Goal: Task Accomplishment & Management: Use online tool/utility

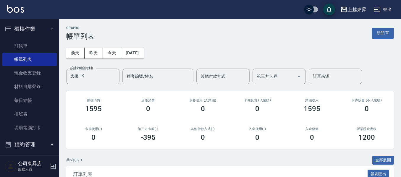
scroll to position [118, 0]
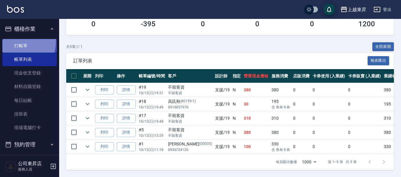
click at [17, 41] on link "打帳單" at bounding box center [29, 46] width 54 height 14
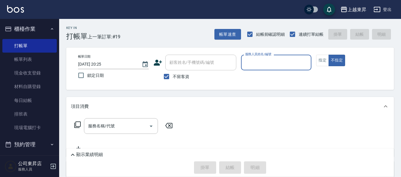
click at [248, 61] on input "服務人員姓名/編號" at bounding box center [275, 62] width 65 height 10
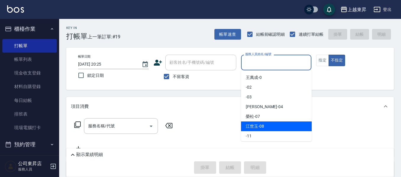
drag, startPoint x: 264, startPoint y: 129, endPoint x: 268, endPoint y: 126, distance: 4.9
click at [264, 129] on div "[PERSON_NAME]-08" at bounding box center [276, 126] width 71 height 10
type input "江世玉-08"
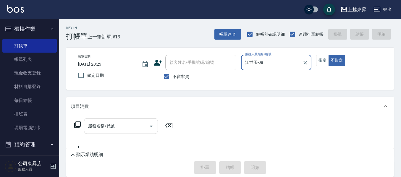
click at [121, 126] on input "服務名稱/代號" at bounding box center [117, 126] width 60 height 10
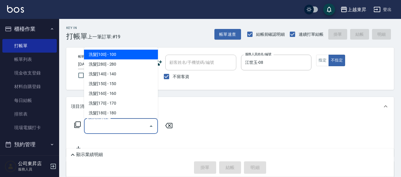
drag, startPoint x: 112, startPoint y: 53, endPoint x: 125, endPoint y: 55, distance: 13.1
click at [112, 53] on span "洗髮[100] - 100" at bounding box center [121, 55] width 74 height 10
type input "洗髮[100](201)"
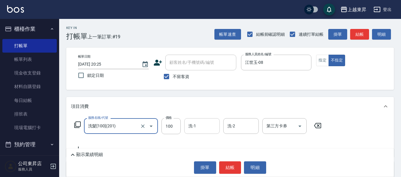
click at [190, 129] on input "洗-1" at bounding box center [202, 126] width 30 height 10
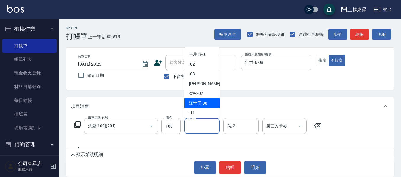
click at [198, 104] on span "[PERSON_NAME]-08" at bounding box center [198, 103] width 18 height 6
type input "江世玉-08"
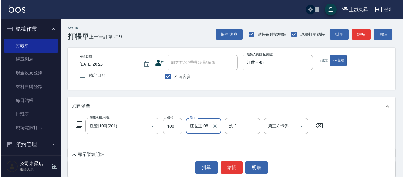
scroll to position [30, 0]
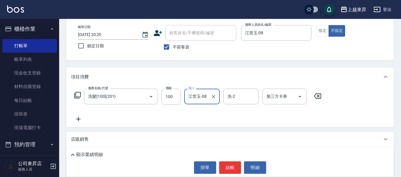
click at [81, 117] on icon at bounding box center [78, 119] width 15 height 7
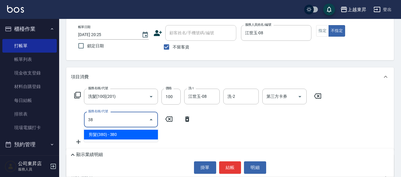
drag, startPoint x: 122, startPoint y: 134, endPoint x: 125, endPoint y: 132, distance: 4.0
click at [122, 134] on span "剪髮(380) - 380" at bounding box center [121, 135] width 74 height 10
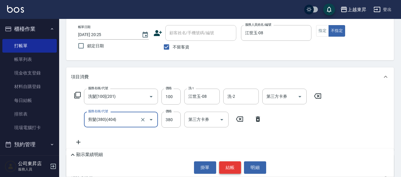
type input "剪髮(380)(404)"
click at [230, 168] on button "結帳" at bounding box center [230, 167] width 22 height 12
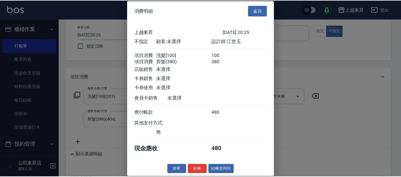
scroll to position [9, 0]
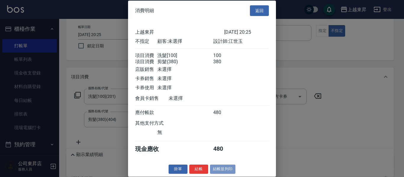
drag, startPoint x: 229, startPoint y: 168, endPoint x: 233, endPoint y: 166, distance: 4.6
click at [230, 168] on button "結帳並列印" at bounding box center [223, 169] width 26 height 9
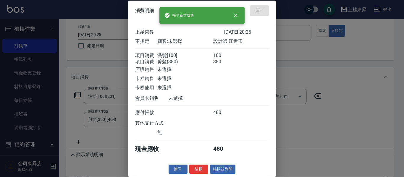
type input "[DATE] 20:26"
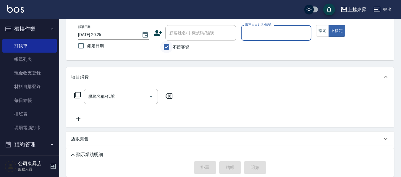
click at [165, 48] on input "不留客資" at bounding box center [166, 47] width 12 height 12
checkbox input "false"
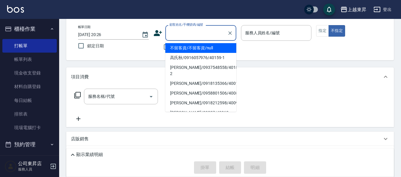
click at [171, 34] on input "顧客姓名/手機號碼/編號" at bounding box center [196, 33] width 57 height 10
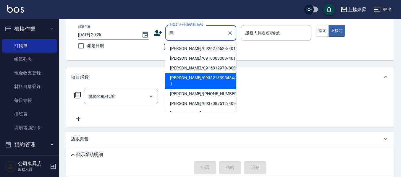
scroll to position [59, 0]
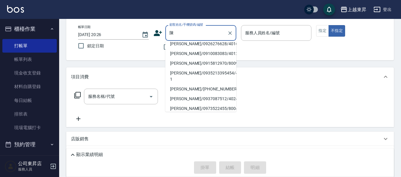
click at [193, 58] on li "[PERSON_NAME]/0910083083/40122" at bounding box center [200, 54] width 71 height 10
type input "[PERSON_NAME]/0910083083/40122"
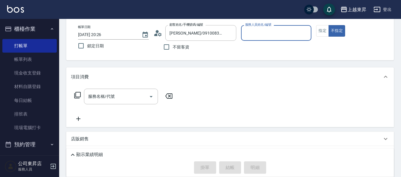
type input "[PERSON_NAME]04"
click at [186, 35] on input "[PERSON_NAME]/0910083083/40122" at bounding box center [196, 33] width 57 height 10
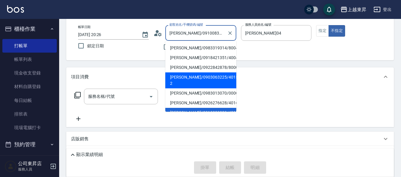
scroll to position [59, 0]
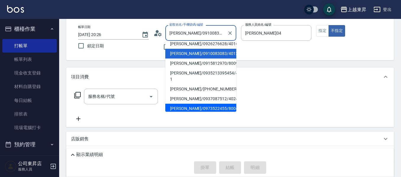
click at [183, 104] on li "[PERSON_NAME]/0973522455/80049" at bounding box center [200, 109] width 71 height 10
type input "[PERSON_NAME]/0973522455/80049"
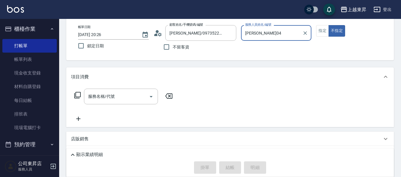
type input "江世玉-08"
click at [325, 32] on button "指定" at bounding box center [322, 31] width 13 height 12
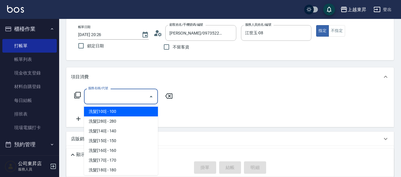
click at [114, 94] on input "服務名稱/代號" at bounding box center [117, 96] width 60 height 10
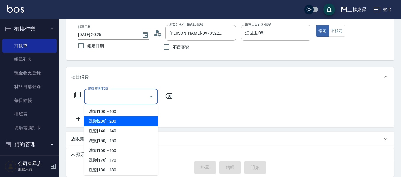
click at [113, 120] on span "洗髮[280] - 280" at bounding box center [121, 121] width 74 height 10
type input "洗髮[280](202)"
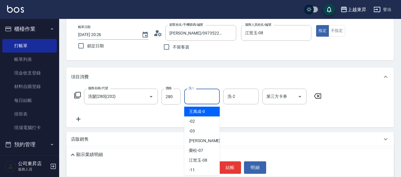
click at [201, 97] on input "洗-1" at bounding box center [202, 96] width 30 height 10
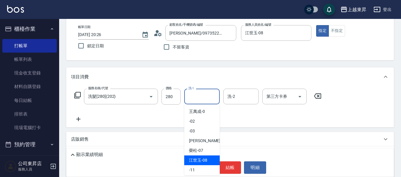
drag, startPoint x: 204, startPoint y: 162, endPoint x: 200, endPoint y: 160, distance: 3.9
click at [202, 160] on span "[PERSON_NAME]-08" at bounding box center [198, 160] width 18 height 6
type input "江世玉-08"
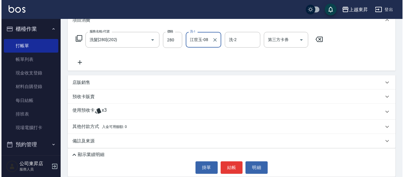
scroll to position [89, 0]
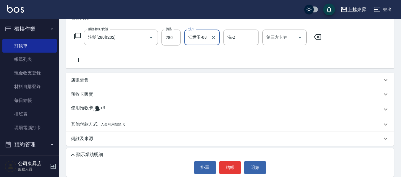
click at [80, 56] on icon at bounding box center [78, 59] width 15 height 7
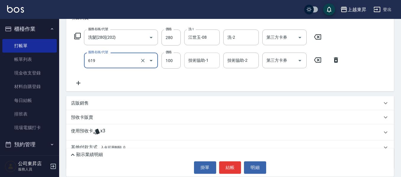
type input "煥彩.玻酸.晶膜.水療(619)"
click at [196, 58] on div "技術協助-1 技術協助-1" at bounding box center [201, 61] width 35 height 16
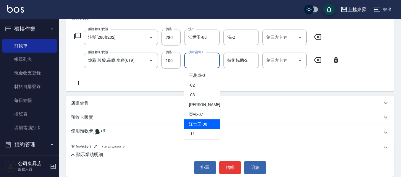
click at [203, 122] on span "[PERSON_NAME]-08" at bounding box center [198, 124] width 18 height 6
type input "江世玉-08"
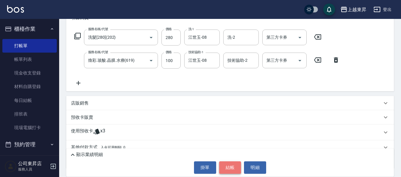
click at [228, 165] on button "結帳" at bounding box center [230, 167] width 22 height 12
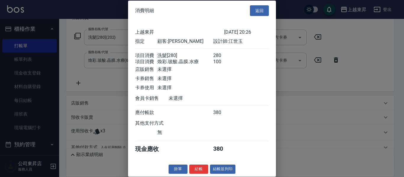
scroll to position [9, 0]
click at [227, 169] on button "結帳並列印" at bounding box center [223, 169] width 26 height 9
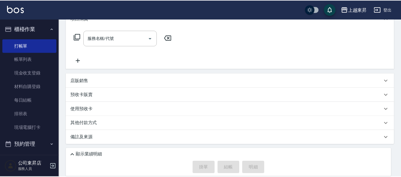
scroll to position [0, 0]
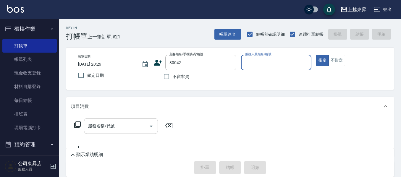
type input "[PERSON_NAME]/0955057233/80042"
type input "江世玉-08"
click at [103, 122] on input "服務名稱/代號" at bounding box center [117, 126] width 60 height 10
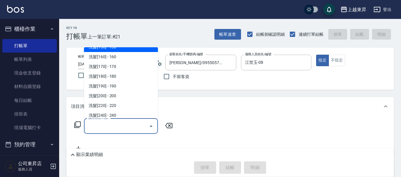
scroll to position [89, 0]
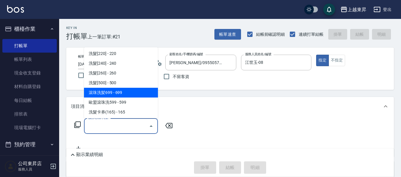
click at [129, 94] on span "滾珠洗髪699 - 699" at bounding box center [121, 93] width 74 height 10
type input "滾珠洗髪699(214)"
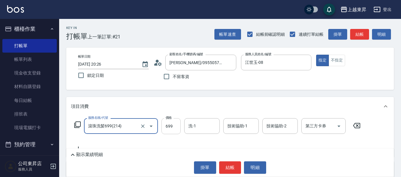
click at [169, 125] on input "699" at bounding box center [170, 126] width 19 height 16
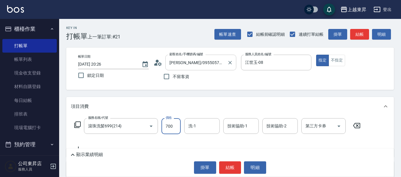
type input "700"
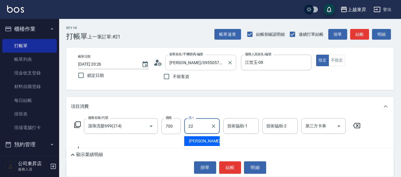
type input "張方漪-22"
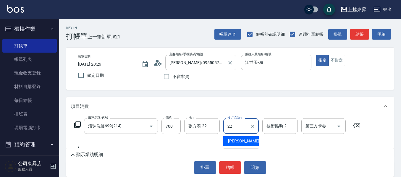
type input "張方漪-22"
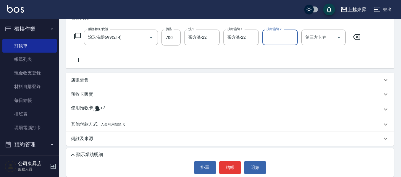
click at [79, 59] on icon at bounding box center [78, 59] width 15 height 7
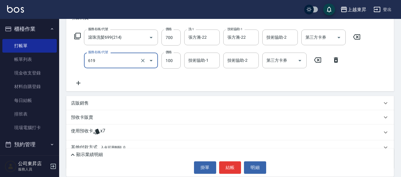
type input "煥彩.玻酸.晶膜.水療(619)"
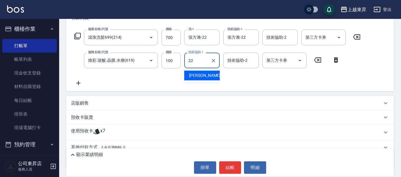
type input "張方漪-22"
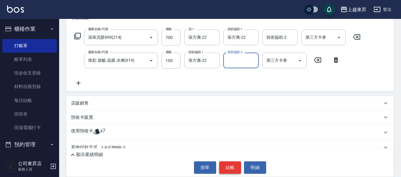
click at [232, 169] on button "結帳" at bounding box center [230, 167] width 22 height 12
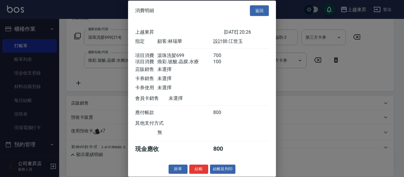
scroll to position [9, 0]
click at [220, 168] on button "結帳並列印" at bounding box center [223, 169] width 26 height 9
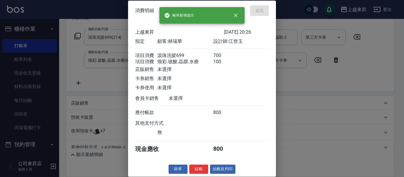
type input "[DATE] 20:27"
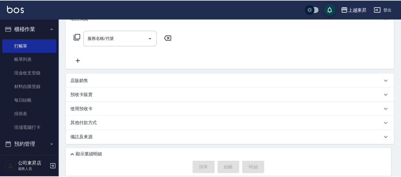
scroll to position [0, 0]
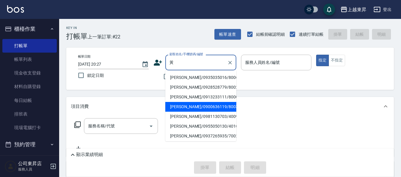
click at [183, 110] on li "[PERSON_NAME]/0900636119/80032" at bounding box center [200, 107] width 71 height 10
type input "[PERSON_NAME]/0900636119/80032"
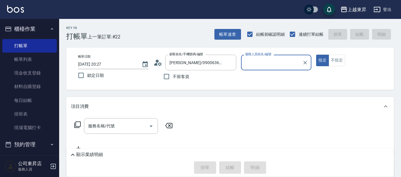
type input "江世玉-08"
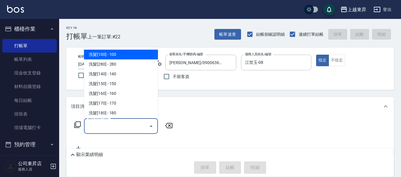
click at [123, 124] on input "服務名稱/代號" at bounding box center [117, 126] width 60 height 10
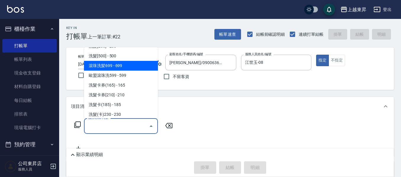
scroll to position [118, 0]
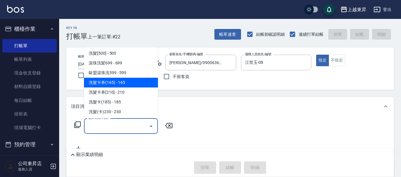
click at [125, 81] on span "洗髮卡券(165) - 165" at bounding box center [121, 83] width 74 height 10
type input "洗髮卡券(165)(220)"
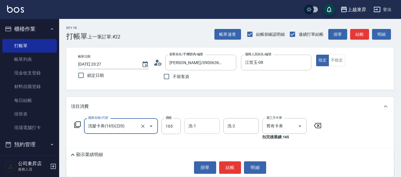
click at [202, 124] on input "洗-1" at bounding box center [202, 126] width 30 height 10
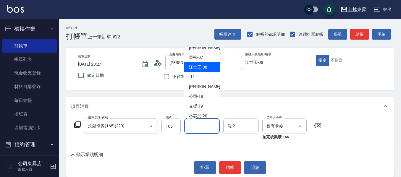
scroll to position [89, 0]
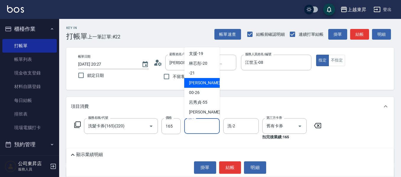
click at [202, 83] on span "[PERSON_NAME]-22" at bounding box center [207, 83] width 37 height 6
type input "張方漪-22"
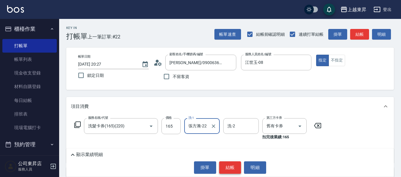
click at [229, 167] on button "結帳" at bounding box center [230, 167] width 22 height 12
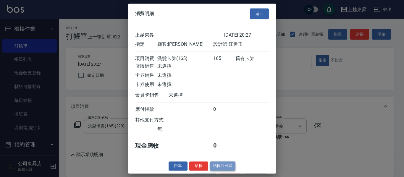
click at [231, 170] on button "結帳並列印" at bounding box center [223, 165] width 26 height 9
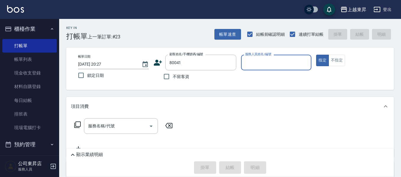
type input "[PERSON_NAME]/0983319314/80041"
type input "江世玉-08"
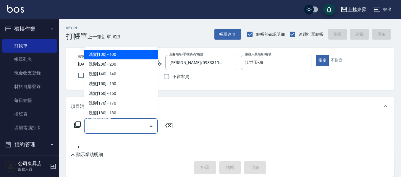
click at [118, 128] on input "服務名稱/代號" at bounding box center [117, 126] width 60 height 10
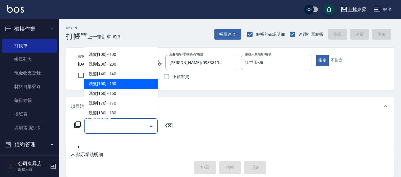
scroll to position [118, 0]
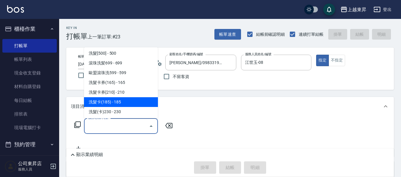
click at [120, 104] on span "洗髮卡(185) - 185" at bounding box center [121, 102] width 74 height 10
type input "洗髮卡(185)(223)"
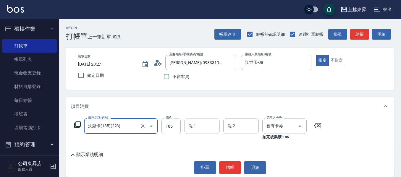
click at [197, 125] on input "洗-1" at bounding box center [202, 126] width 30 height 10
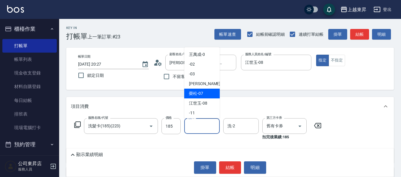
scroll to position [59, 0]
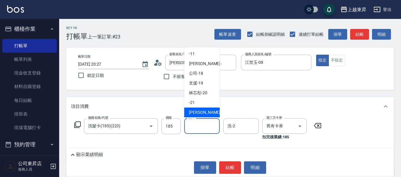
click at [203, 109] on div "[PERSON_NAME]-22" at bounding box center [201, 113] width 35 height 10
type input "張方漪-22"
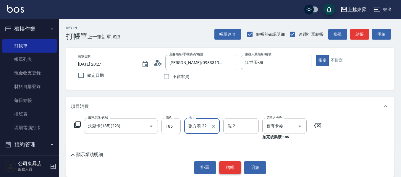
click at [232, 167] on button "結帳" at bounding box center [230, 167] width 22 height 12
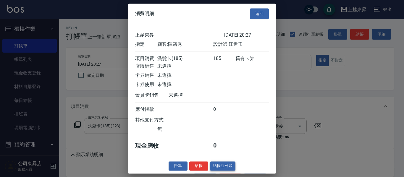
click at [218, 170] on button "結帳並列印" at bounding box center [223, 165] width 26 height 9
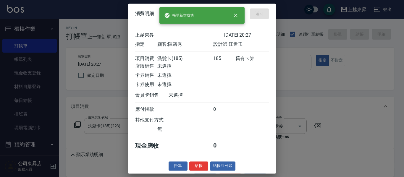
type input "[DATE] 20:28"
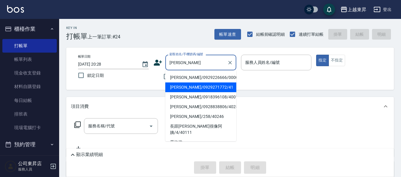
click at [190, 85] on li "[PERSON_NAME]/0929271772/41" at bounding box center [200, 87] width 71 height 10
type input "[PERSON_NAME]/0929271772/41"
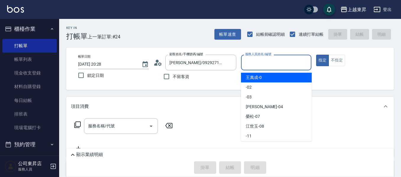
click at [265, 63] on input "服務人員姓名/編號" at bounding box center [275, 62] width 65 height 10
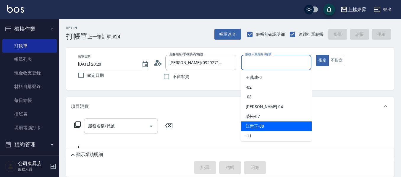
drag, startPoint x: 261, startPoint y: 129, endPoint x: 263, endPoint y: 125, distance: 3.9
click at [261, 128] on span "[PERSON_NAME]-08" at bounding box center [254, 126] width 18 height 6
type input "江世玉-08"
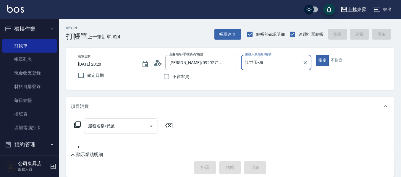
click at [126, 124] on input "服務名稱/代號" at bounding box center [117, 126] width 60 height 10
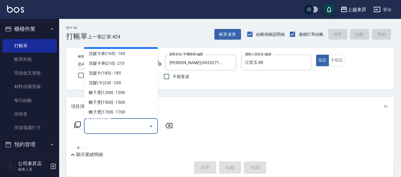
scroll to position [148, 0]
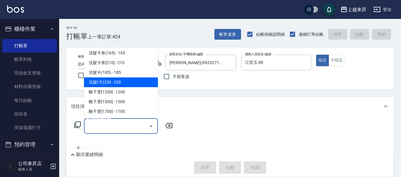
click at [123, 82] on span "洗髮(卡)230 - 230" at bounding box center [121, 82] width 74 height 10
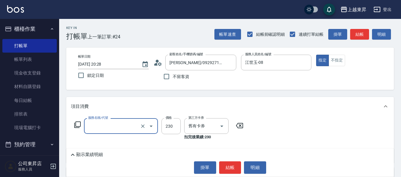
type input "洗髮(卡)230(224)"
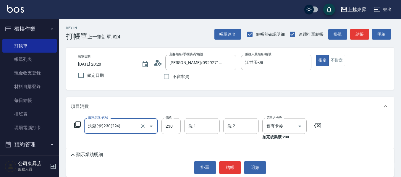
click at [194, 126] on div "洗-1 洗-1" at bounding box center [201, 126] width 35 height 16
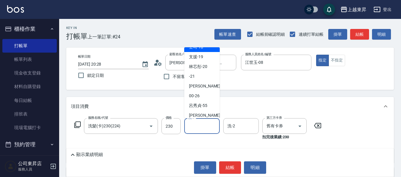
scroll to position [89, 0]
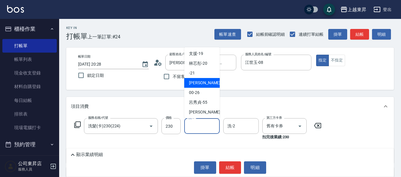
click at [204, 83] on span "[PERSON_NAME]-22" at bounding box center [207, 83] width 37 height 6
type input "張方漪-22"
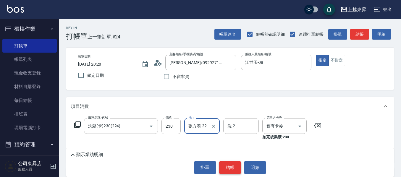
click at [229, 166] on button "結帳" at bounding box center [230, 167] width 22 height 12
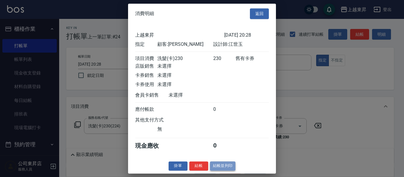
click at [220, 170] on button "結帳並列印" at bounding box center [223, 165] width 26 height 9
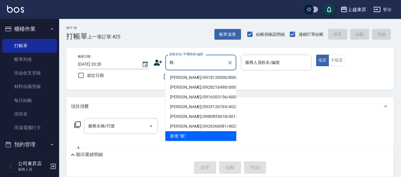
click at [183, 81] on li "[PERSON_NAME]/0918120000/80043" at bounding box center [200, 78] width 71 height 10
type input "[PERSON_NAME]/0918120000/80043"
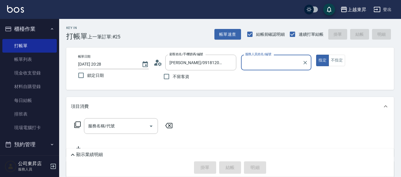
type input "江世玉-08"
click at [109, 123] on div "服務名稱/代號 服務名稱/代號" at bounding box center [121, 126] width 74 height 16
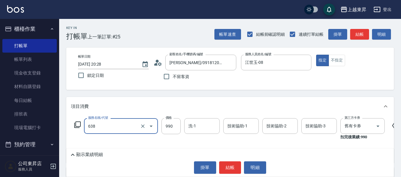
type input "(芙)頭皮養護套卡(638)"
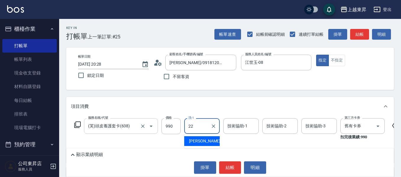
type input "張方漪-22"
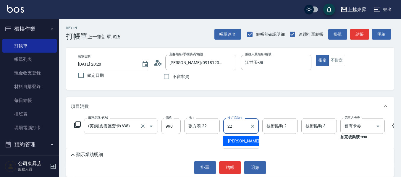
type input "張方漪-22"
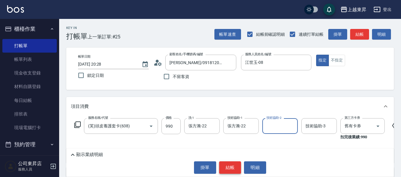
click at [235, 168] on button "結帳" at bounding box center [230, 167] width 22 height 12
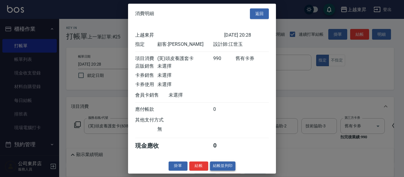
click at [224, 170] on button "結帳並列印" at bounding box center [223, 165] width 26 height 9
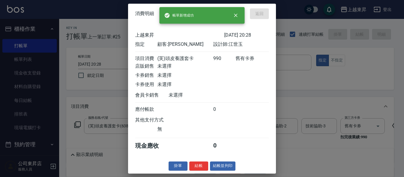
type input "[DATE] 20:29"
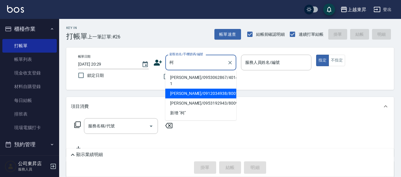
click at [183, 89] on li "[PERSON_NAME]/0912034938/80016" at bounding box center [200, 94] width 71 height 10
type input "[PERSON_NAME]/0912034938/80016"
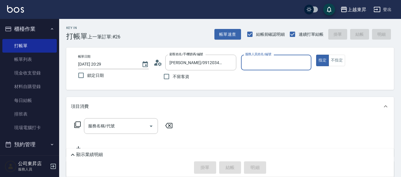
type input "江世玉-08"
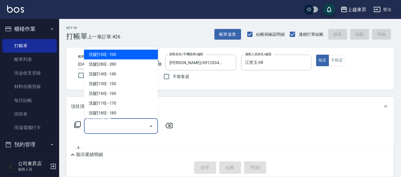
click at [116, 122] on input "服務名稱/代號" at bounding box center [117, 126] width 60 height 10
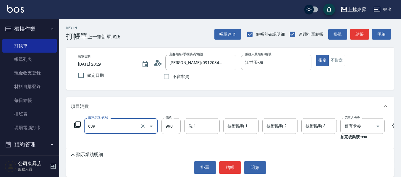
type input "(芙)蘆薈髮膜套卡(自材)(639)"
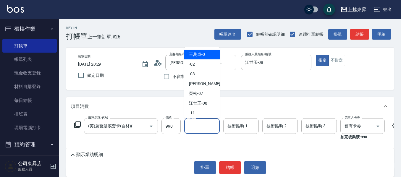
click at [204, 127] on input "洗-1" at bounding box center [202, 126] width 30 height 10
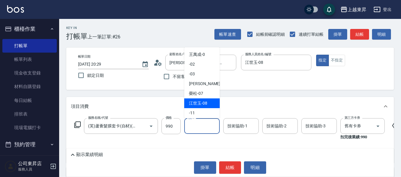
drag, startPoint x: 203, startPoint y: 105, endPoint x: 220, endPoint y: 108, distance: 17.2
click at [203, 105] on span "[PERSON_NAME]-08" at bounding box center [198, 103] width 18 height 6
type input "江世玉-08"
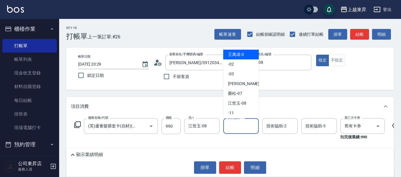
click at [247, 124] on input "技術協助-1" at bounding box center [241, 126] width 30 height 10
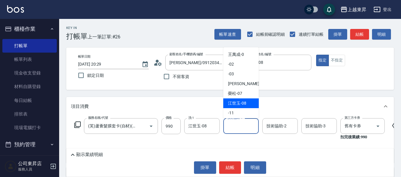
click at [240, 102] on span "[PERSON_NAME]-08" at bounding box center [237, 103] width 18 height 6
type input "江世玉-08"
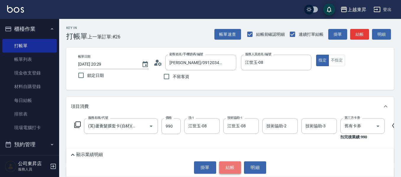
click at [231, 169] on button "結帳" at bounding box center [230, 167] width 22 height 12
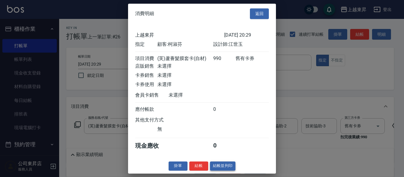
click at [224, 170] on button "結帳並列印" at bounding box center [223, 165] width 26 height 9
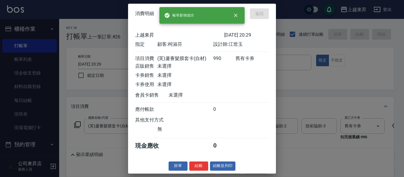
type input "[DATE] 20:30"
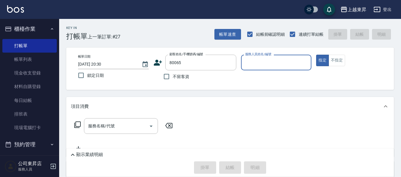
type input "[PERSON_NAME]/0921376188/80065"
type input "江世玉-08"
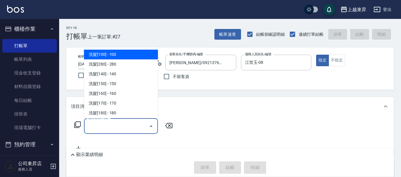
click at [108, 128] on input "服務名稱/代號" at bounding box center [117, 126] width 60 height 10
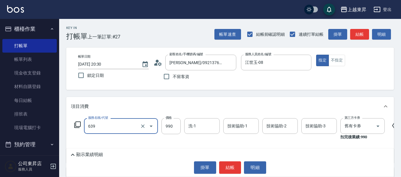
type input "(芙)蘆薈髮膜套卡(自材)(639)"
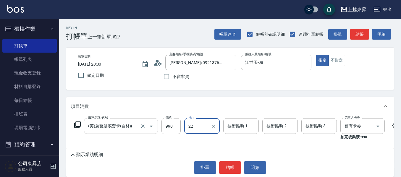
type input "張方漪-22"
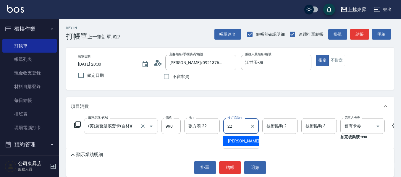
type input "張方漪-22"
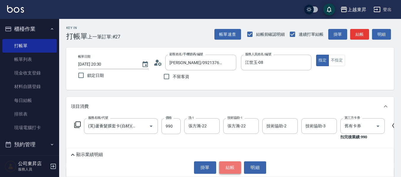
click at [227, 167] on button "結帳" at bounding box center [230, 167] width 22 height 12
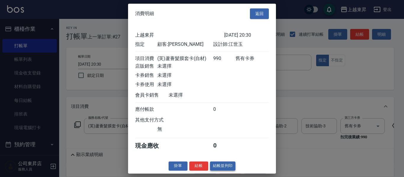
click at [225, 170] on button "結帳並列印" at bounding box center [223, 165] width 26 height 9
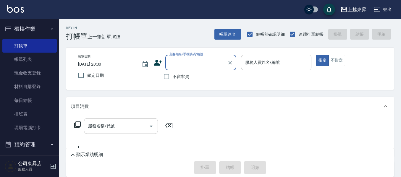
drag, startPoint x: 164, startPoint y: 75, endPoint x: 185, endPoint y: 83, distance: 22.0
click at [164, 75] on input "不留客資" at bounding box center [166, 76] width 12 height 12
checkbox input "true"
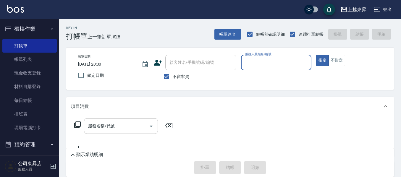
click at [258, 63] on input "服務人員姓名/編號" at bounding box center [275, 62] width 65 height 10
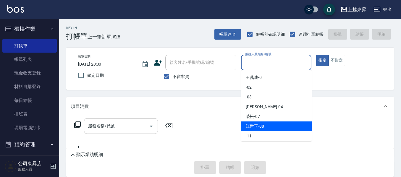
click at [254, 125] on span "[PERSON_NAME]-08" at bounding box center [254, 126] width 18 height 6
type input "江世玉-08"
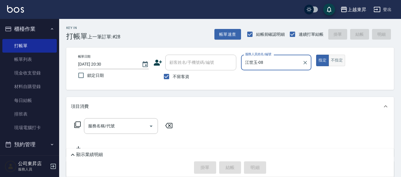
click at [335, 64] on button "不指定" at bounding box center [336, 61] width 17 height 12
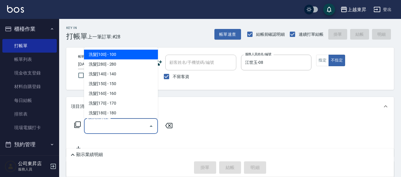
click at [98, 126] on div "服務名稱/代號 服務名稱/代號" at bounding box center [121, 126] width 74 height 16
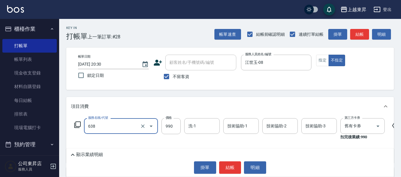
type input "(芙)頭皮養護套卡(638)"
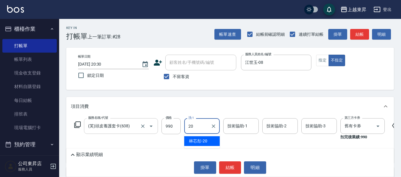
type input "林芯彤-20"
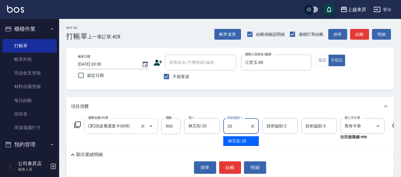
type input "林芯彤-20"
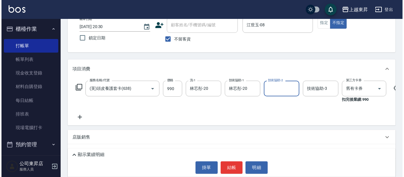
scroll to position [59, 0]
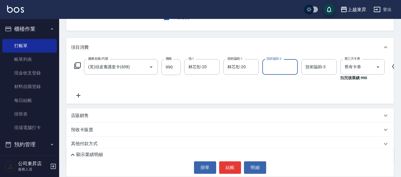
click at [76, 95] on icon at bounding box center [78, 95] width 4 height 4
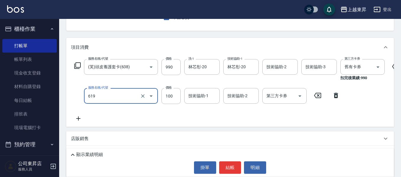
type input "煥彩.玻酸.晶膜.水療(619)"
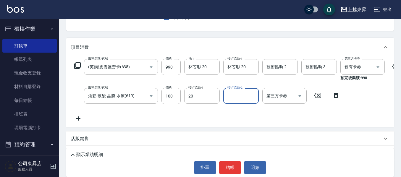
type input "林芯彤-20"
click at [234, 167] on button "結帳" at bounding box center [230, 167] width 22 height 12
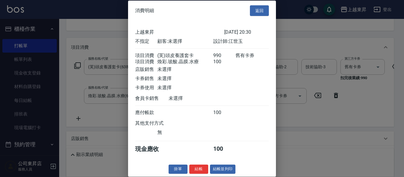
scroll to position [9, 0]
click at [222, 171] on button "結帳並列印" at bounding box center [223, 169] width 26 height 9
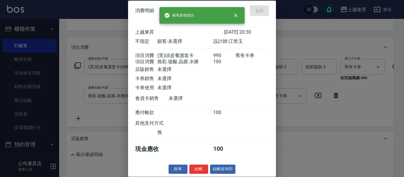
type input "[DATE] 20:31"
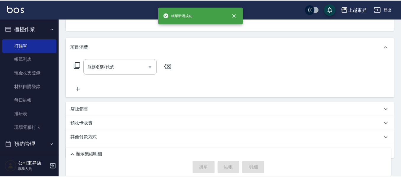
scroll to position [57, 0]
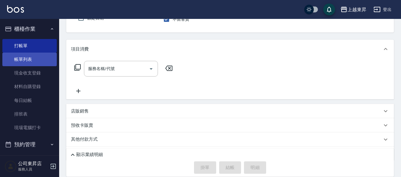
click at [35, 60] on link "帳單列表" at bounding box center [29, 60] width 54 height 14
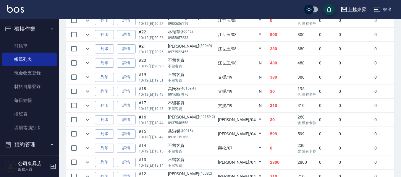
scroll to position [251, 0]
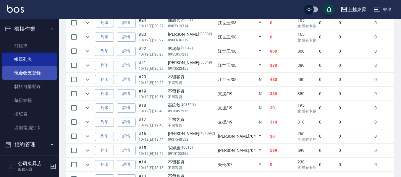
click at [26, 70] on link "現金收支登錄" at bounding box center [29, 73] width 54 height 14
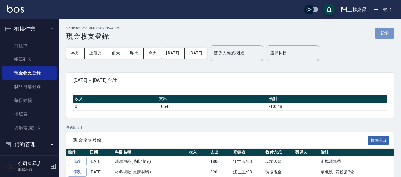
click at [385, 29] on button "新增" at bounding box center [384, 33] width 19 height 11
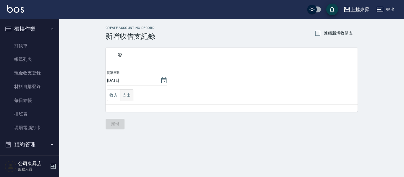
click at [127, 95] on button "支出" at bounding box center [126, 95] width 13 height 12
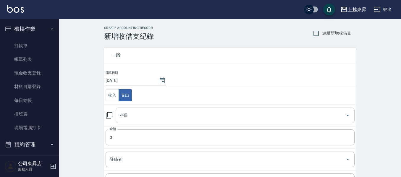
click at [121, 115] on input "科目" at bounding box center [230, 115] width 225 height 10
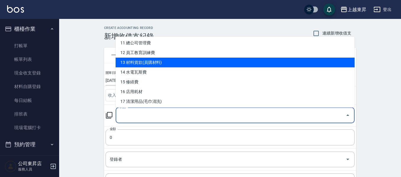
scroll to position [118, 0]
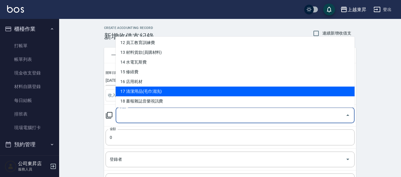
click at [149, 90] on li "17 清潔用品(毛巾清洗)" at bounding box center [235, 92] width 239 height 10
type input "17 清潔用品(毛巾清洗)"
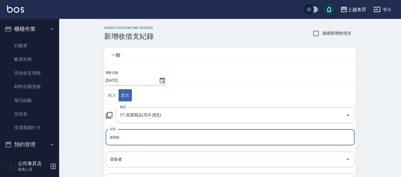
type input "4500"
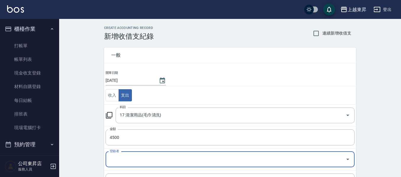
click at [120, 159] on input "登錄者" at bounding box center [225, 159] width 235 height 10
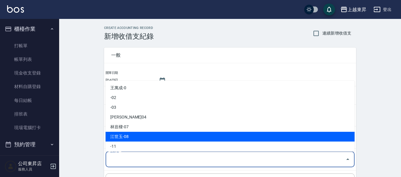
click at [129, 134] on li "江世玉-08" at bounding box center [229, 137] width 249 height 10
type input "江世玉-08"
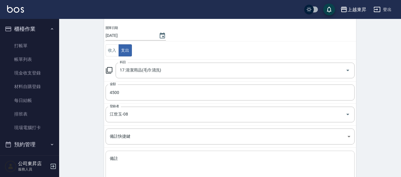
scroll to position [84, 0]
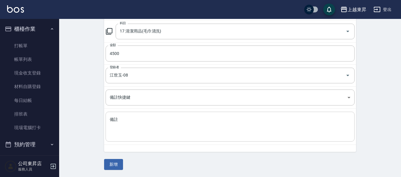
click at [116, 122] on textarea "備註" at bounding box center [230, 127] width 240 height 20
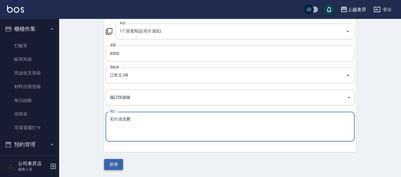
type textarea "毛巾清洗費"
click at [111, 161] on button "新增" at bounding box center [113, 164] width 19 height 11
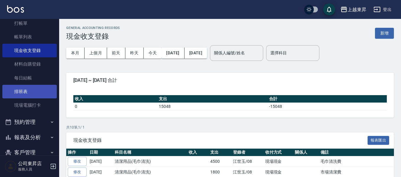
scroll to position [49, 0]
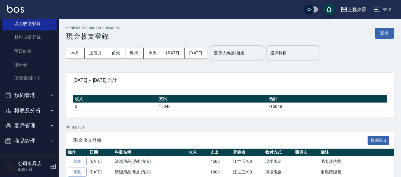
click at [25, 110] on button "報表及分析" at bounding box center [29, 110] width 54 height 15
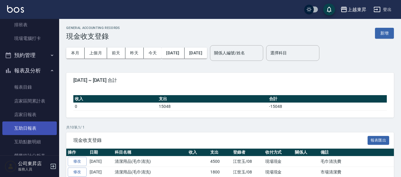
scroll to position [138, 0]
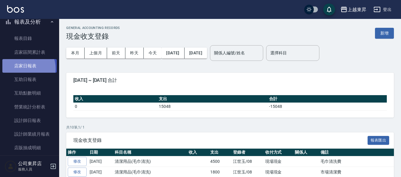
click at [22, 69] on link "店家日報表" at bounding box center [29, 66] width 54 height 14
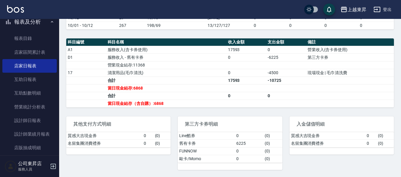
scroll to position [180, 0]
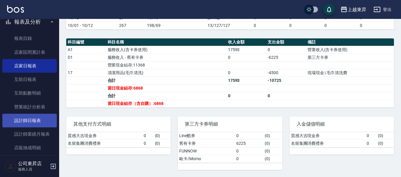
click at [35, 120] on link "設計師日報表" at bounding box center [29, 121] width 54 height 14
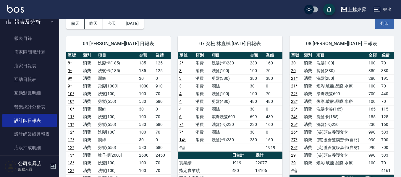
scroll to position [59, 0]
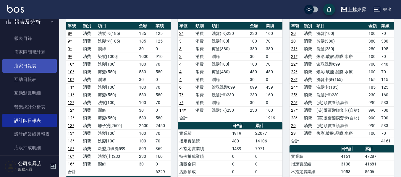
click at [22, 67] on link "店家日報表" at bounding box center [29, 66] width 54 height 14
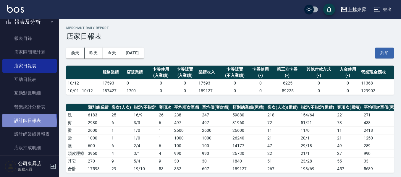
click at [29, 122] on link "設計師日報表" at bounding box center [29, 121] width 54 height 14
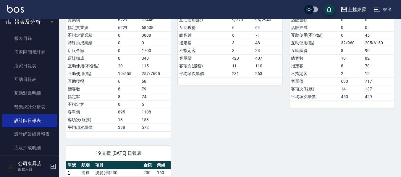
scroll to position [225, 0]
